Goal: Book appointment/travel/reservation

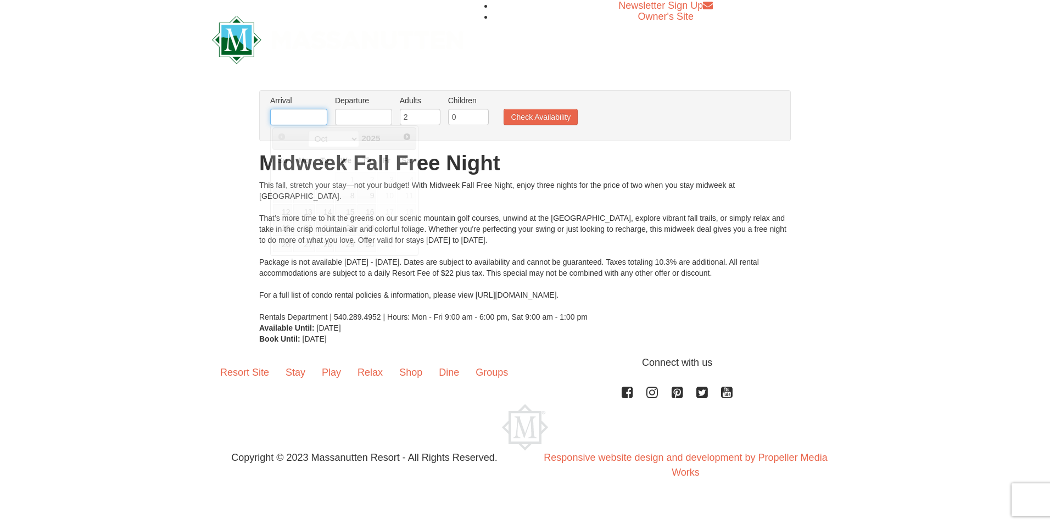
click at [294, 117] on input "text" at bounding box center [298, 117] width 57 height 16
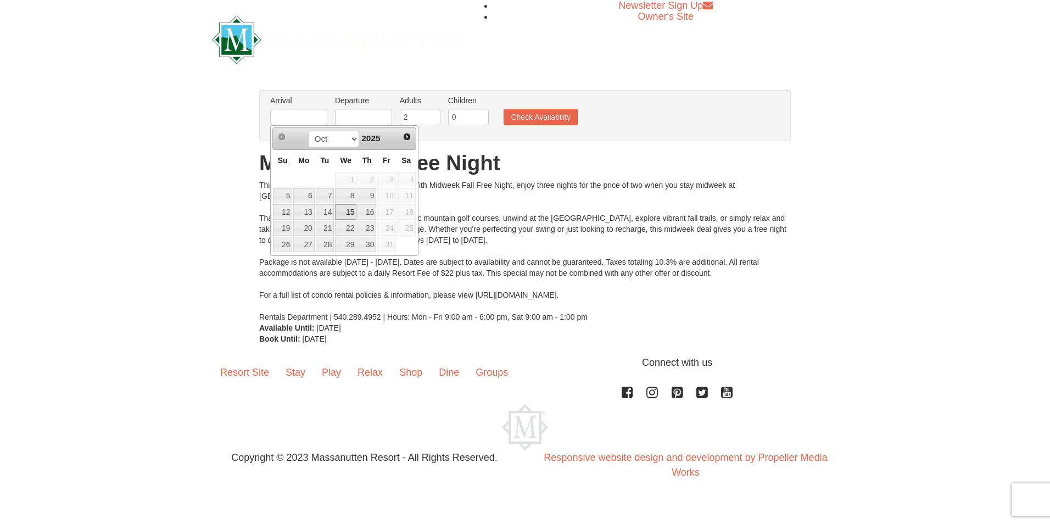
click at [348, 213] on link "15" at bounding box center [345, 211] width 21 height 15
type input "[DATE]"
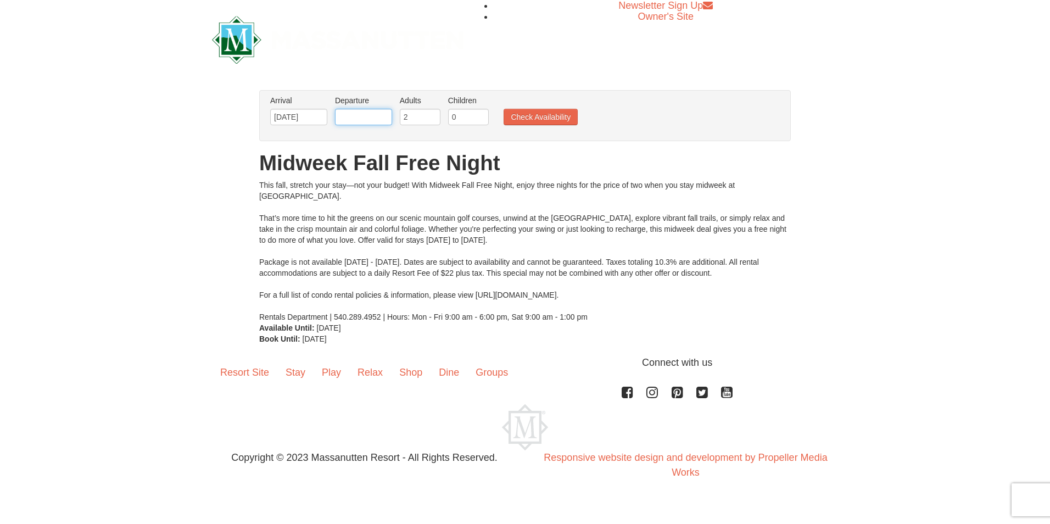
click at [377, 119] on input "text" at bounding box center [363, 117] width 57 height 16
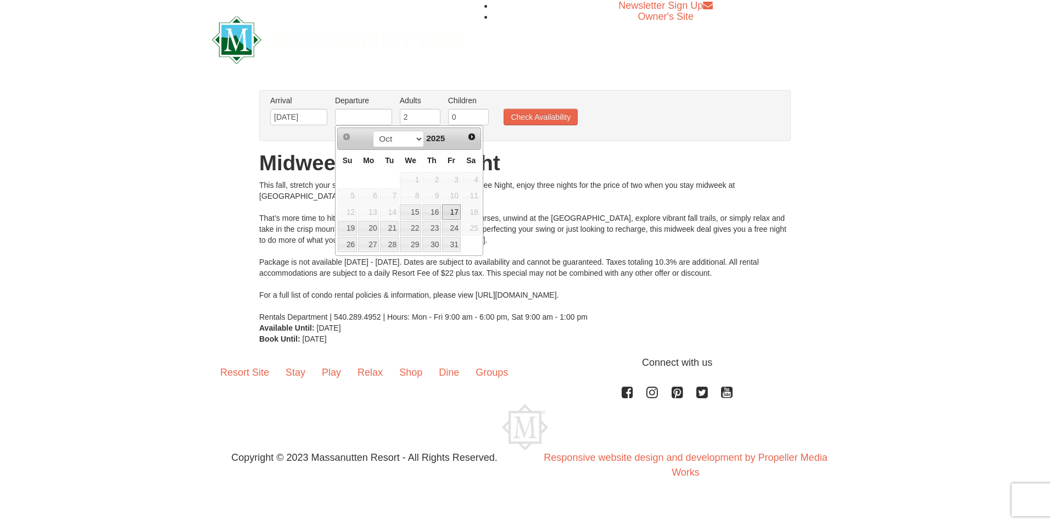
click at [455, 214] on link "17" at bounding box center [451, 211] width 19 height 15
type input "[DATE]"
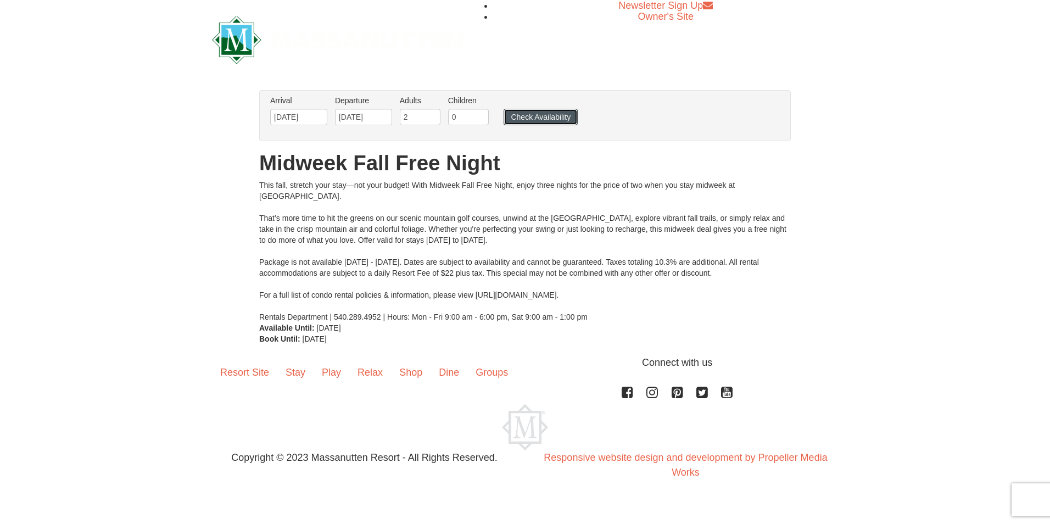
click at [532, 110] on button "Check Availability" at bounding box center [540, 117] width 74 height 16
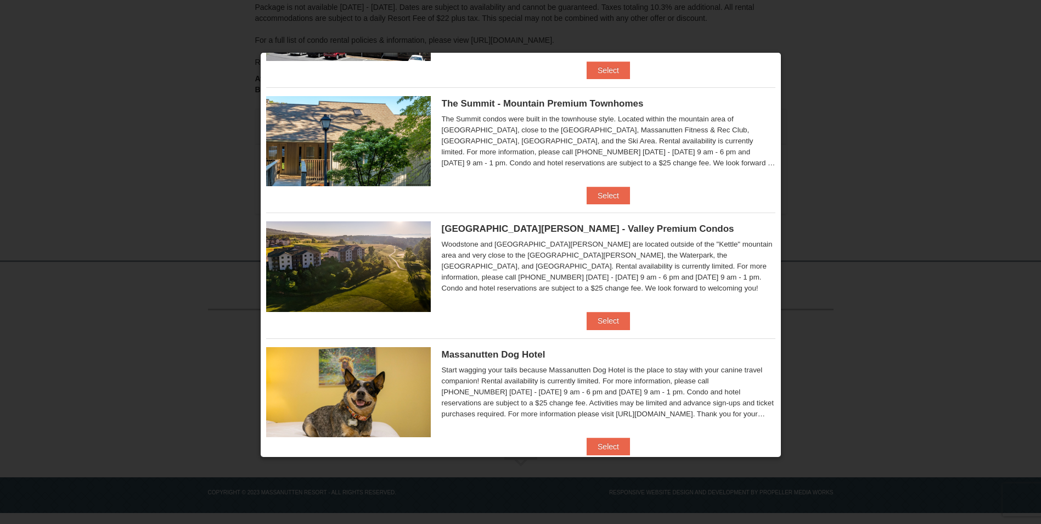
scroll to position [517, 0]
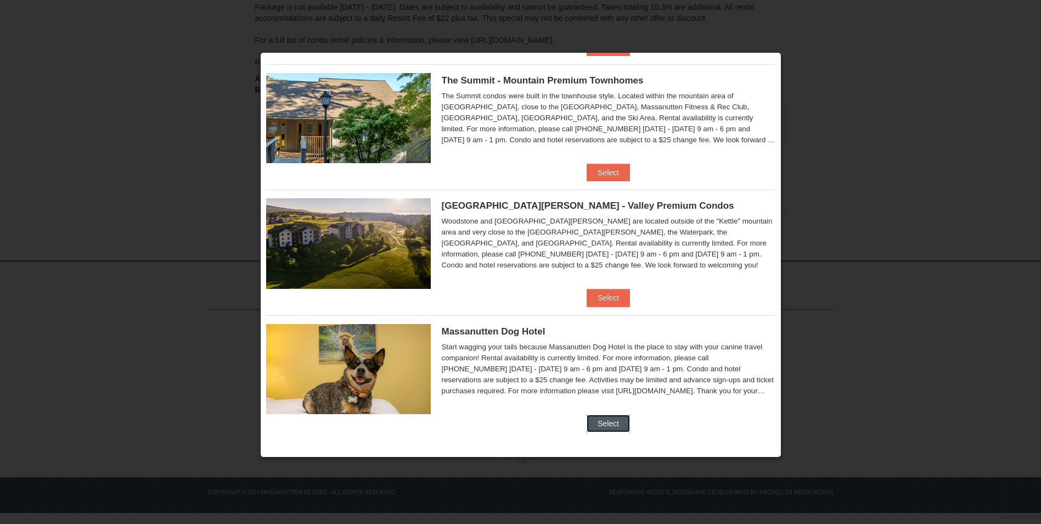
click at [607, 422] on button "Select" at bounding box center [608, 424] width 43 height 18
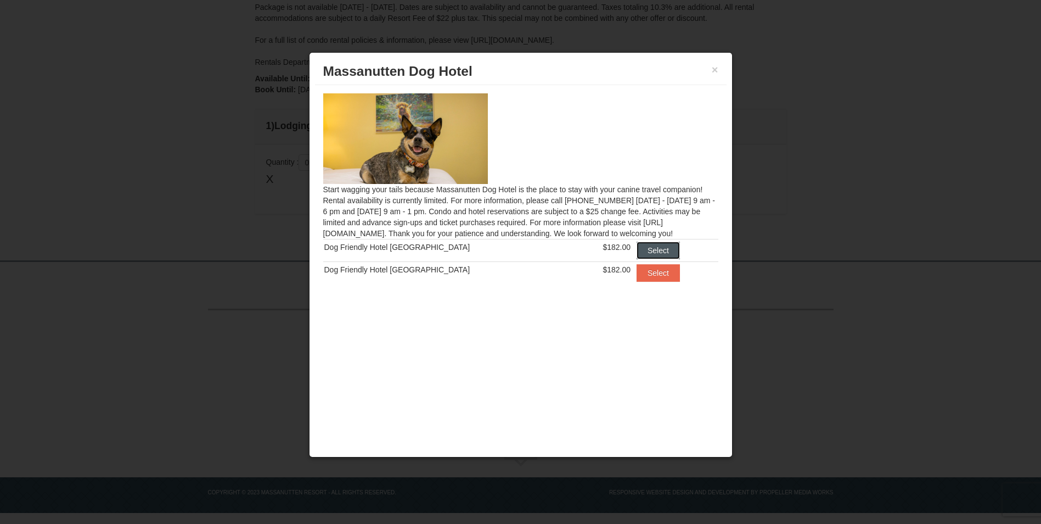
click at [650, 245] on button "Select" at bounding box center [658, 251] width 43 height 18
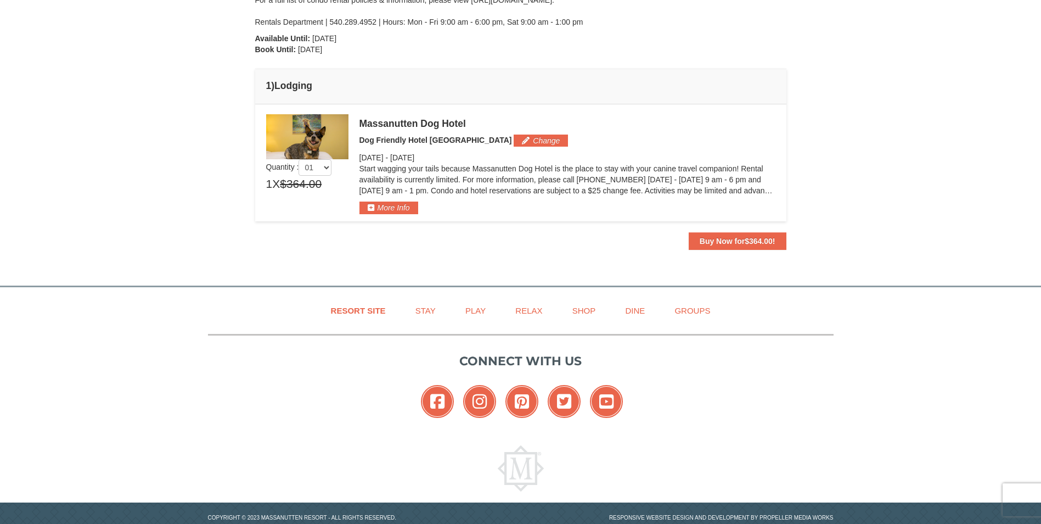
scroll to position [275, 0]
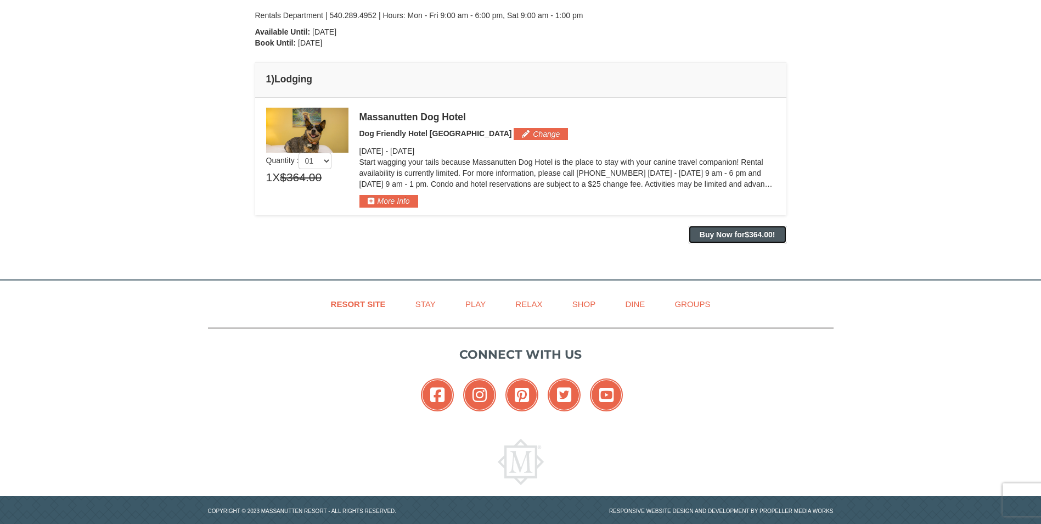
click at [724, 234] on strong "Buy Now for $364.00 !" at bounding box center [738, 234] width 76 height 9
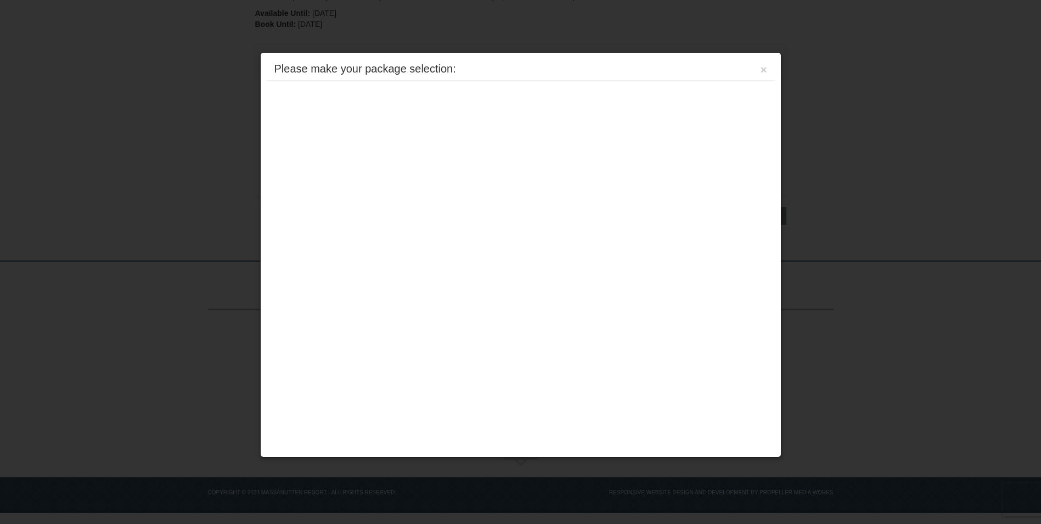
scroll to position [0, 0]
